Goal: Task Accomplishment & Management: Use online tool/utility

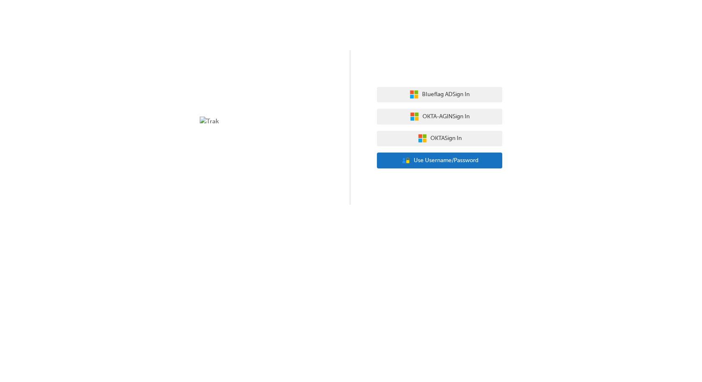
click at [418, 162] on span "Use Username/Password" at bounding box center [446, 161] width 65 height 10
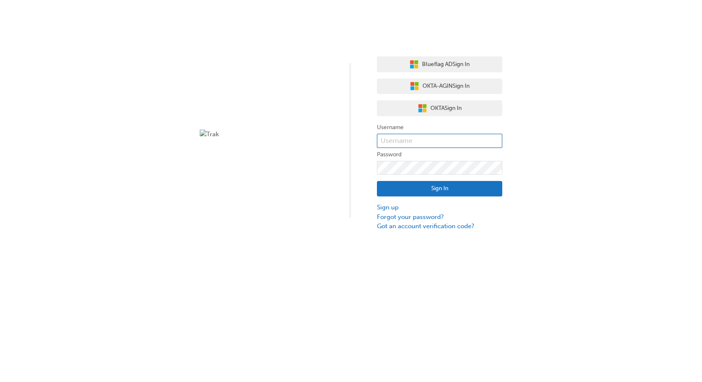
click at [415, 144] on input "text" at bounding box center [439, 141] width 125 height 14
type input "bf.[PERSON_NAME].jabardo"
click at [426, 191] on button "Sign In" at bounding box center [439, 189] width 125 height 16
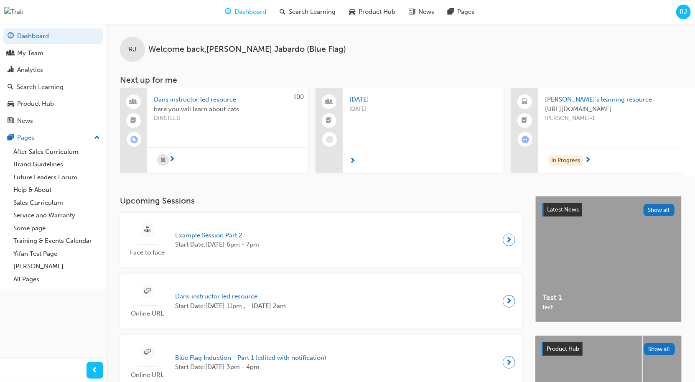
click at [684, 15] on span "RJ" at bounding box center [684, 12] width 8 height 10
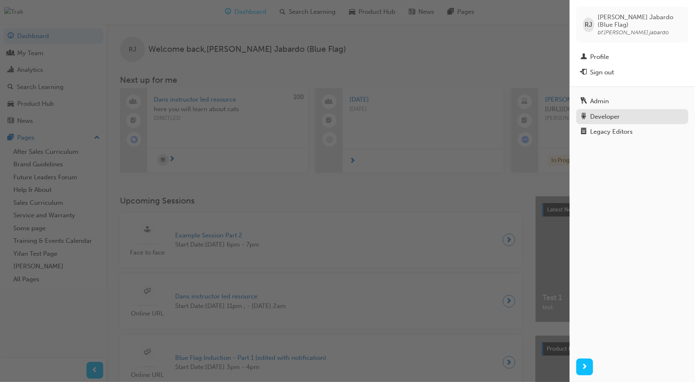
click at [610, 112] on div "Developer" at bounding box center [605, 117] width 30 height 10
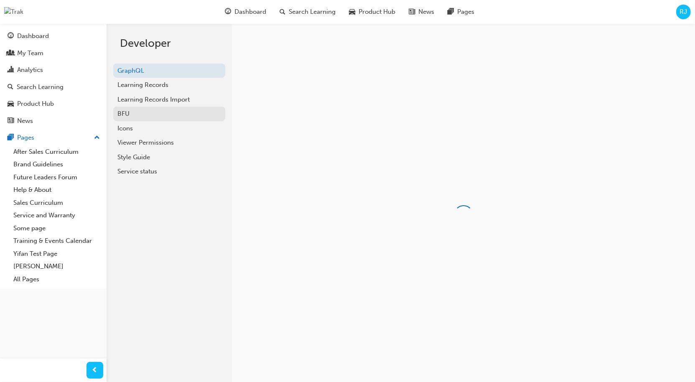
click at [130, 112] on div "BFU" at bounding box center [169, 114] width 104 height 10
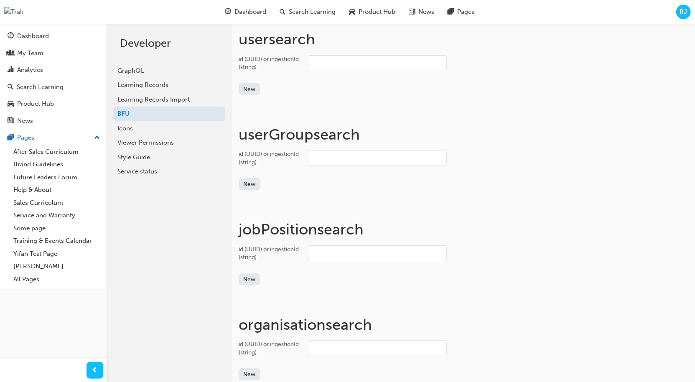
click at [337, 63] on input "id (UUID) or ingestionId (string)" at bounding box center [377, 63] width 139 height 16
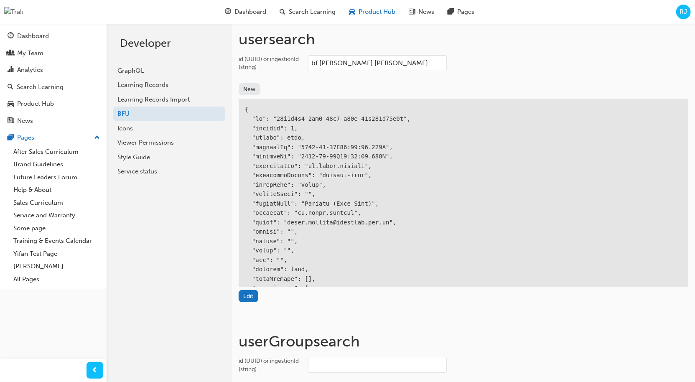
type input "bf.[PERSON_NAME].[PERSON_NAME]"
